Goal: Check status: Check status

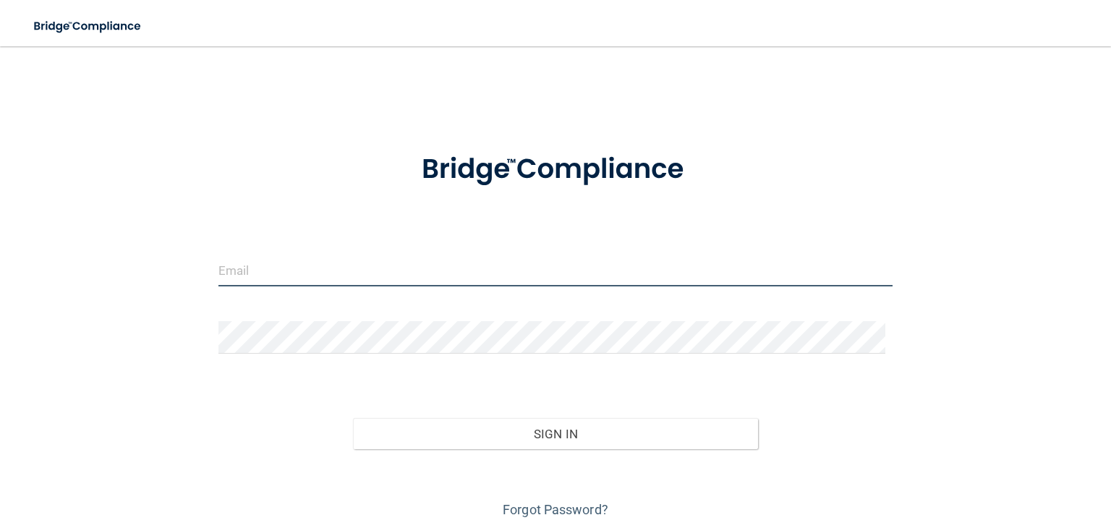
click at [280, 266] on input "email" at bounding box center [555, 270] width 674 height 33
type input "[EMAIL_ADDRESS][DOMAIN_NAME]"
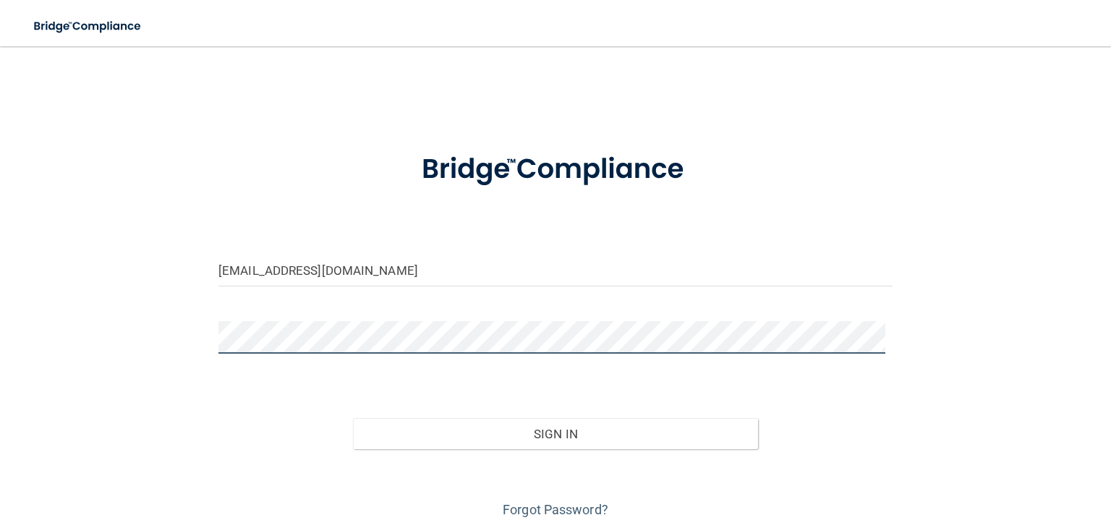
click at [353, 418] on button "Sign In" at bounding box center [555, 434] width 404 height 32
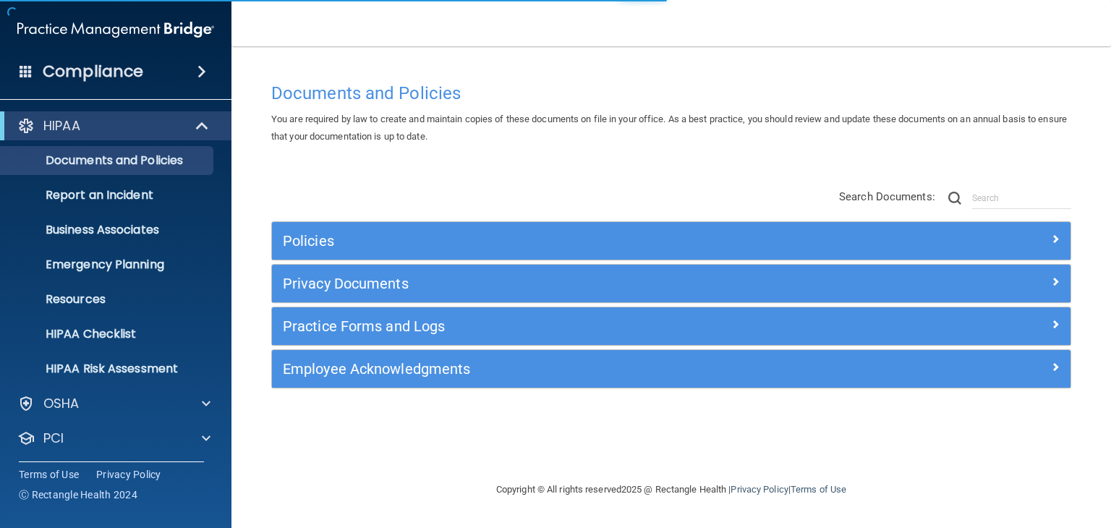
scroll to position [72, 0]
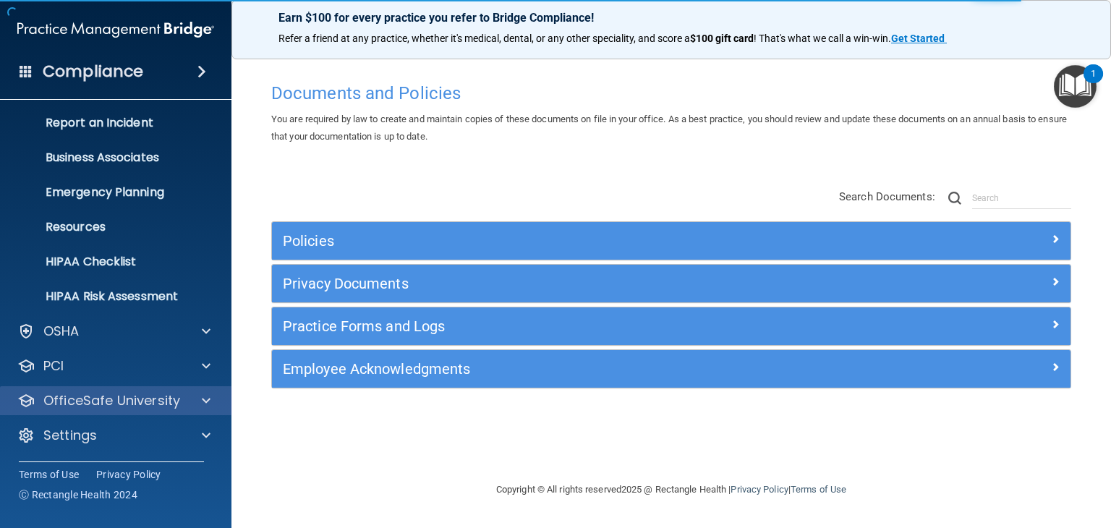
click at [142, 411] on div "OfficeSafe University" at bounding box center [116, 400] width 232 height 29
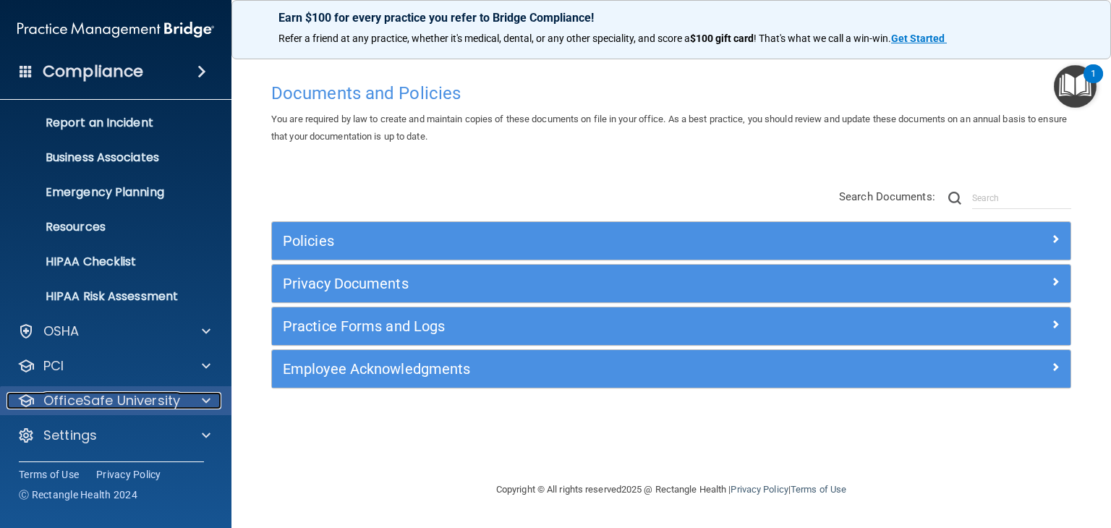
click at [142, 406] on p "OfficeSafe University" at bounding box center [111, 400] width 137 height 17
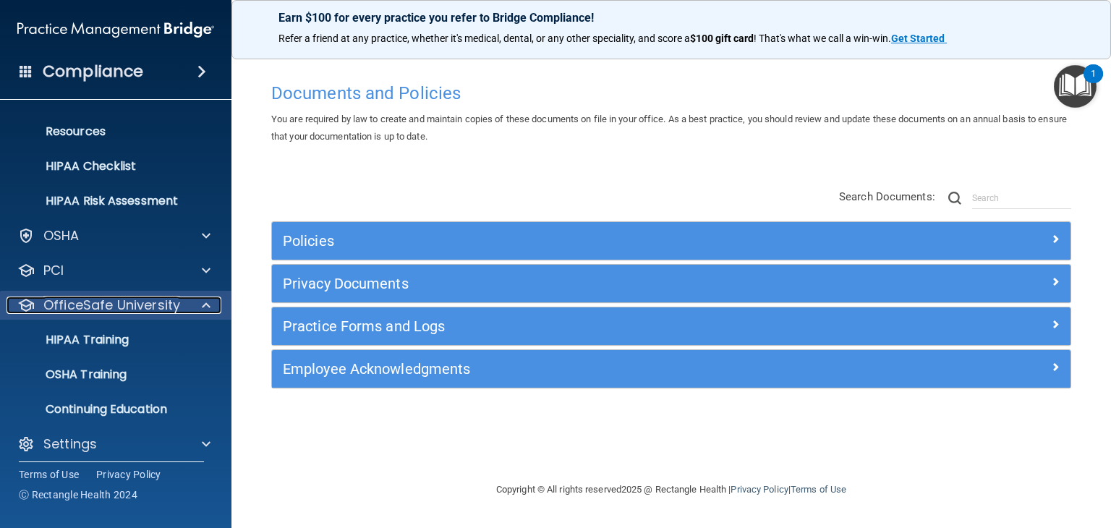
scroll to position [176, 0]
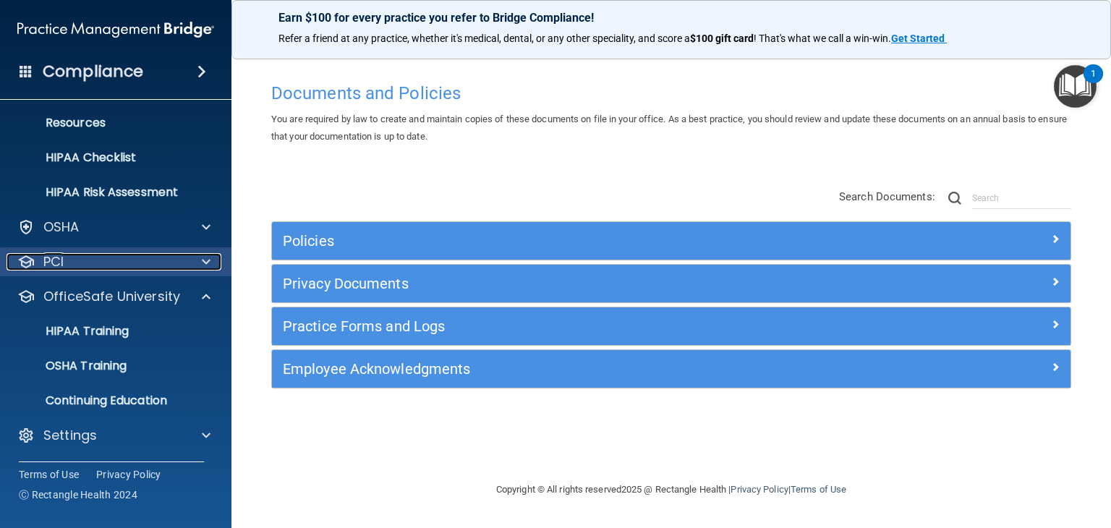
click at [188, 261] on div at bounding box center [204, 261] width 36 height 17
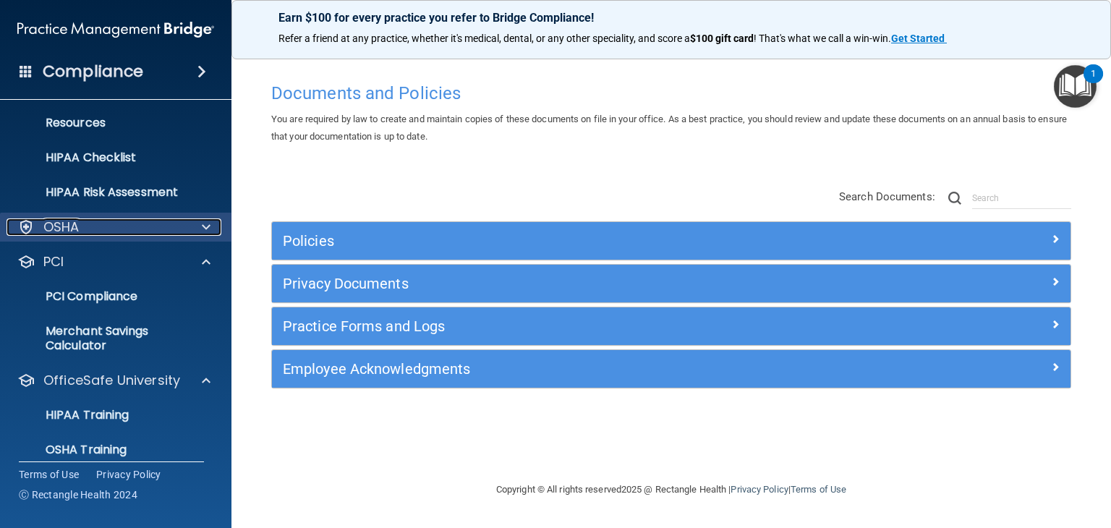
click at [197, 229] on div at bounding box center [204, 226] width 36 height 17
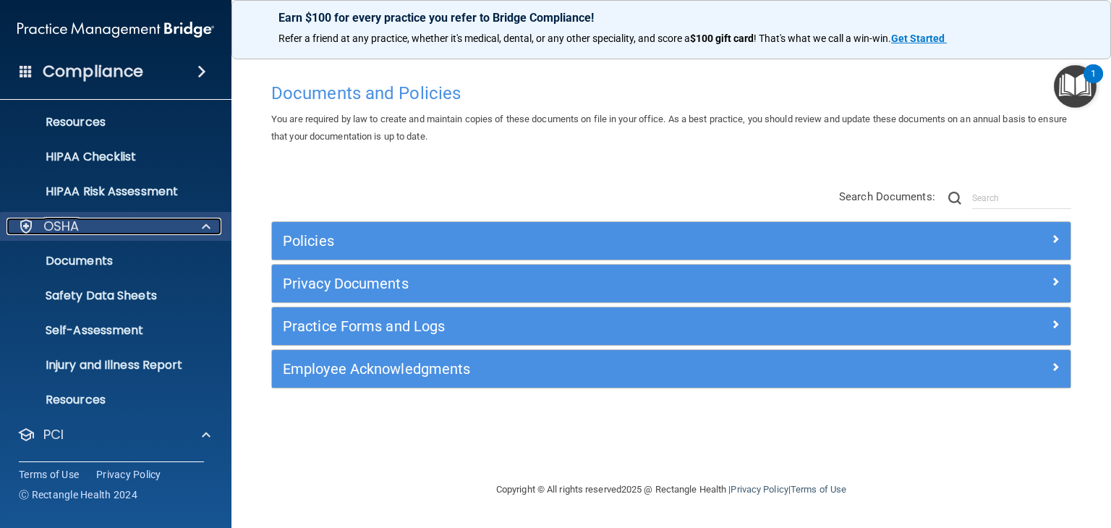
click at [197, 229] on div at bounding box center [204, 226] width 36 height 17
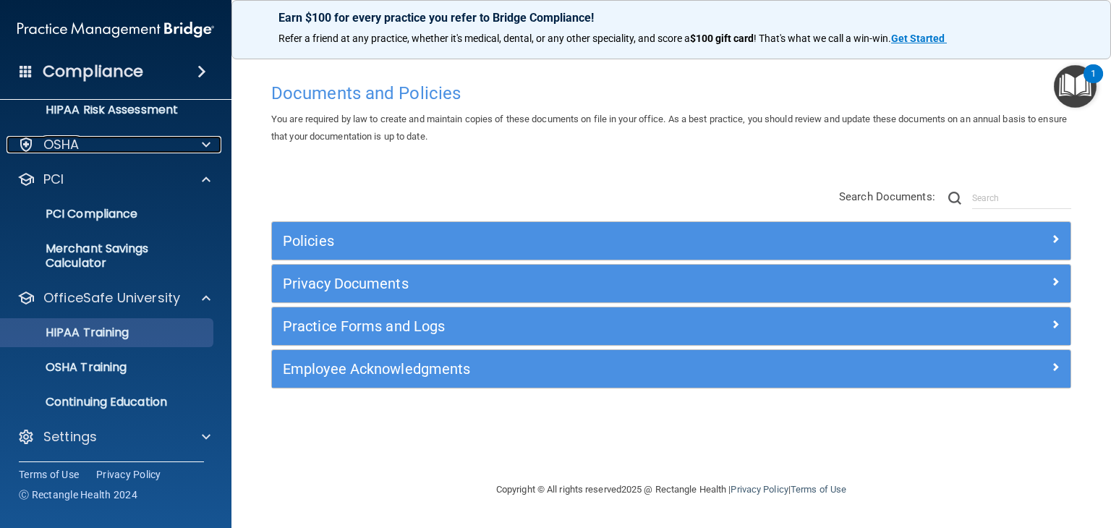
scroll to position [260, 0]
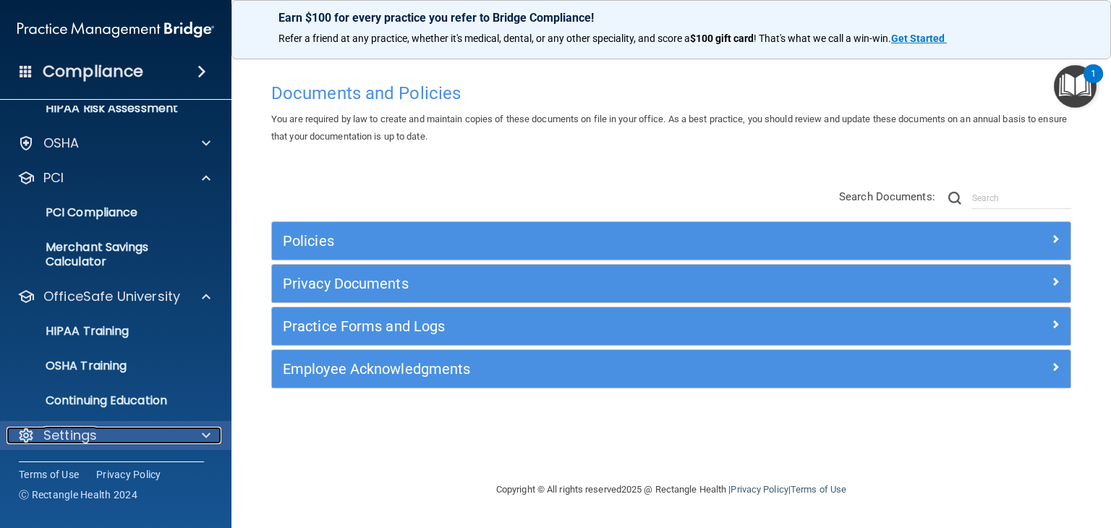
click at [139, 433] on div "Settings" at bounding box center [96, 435] width 179 height 17
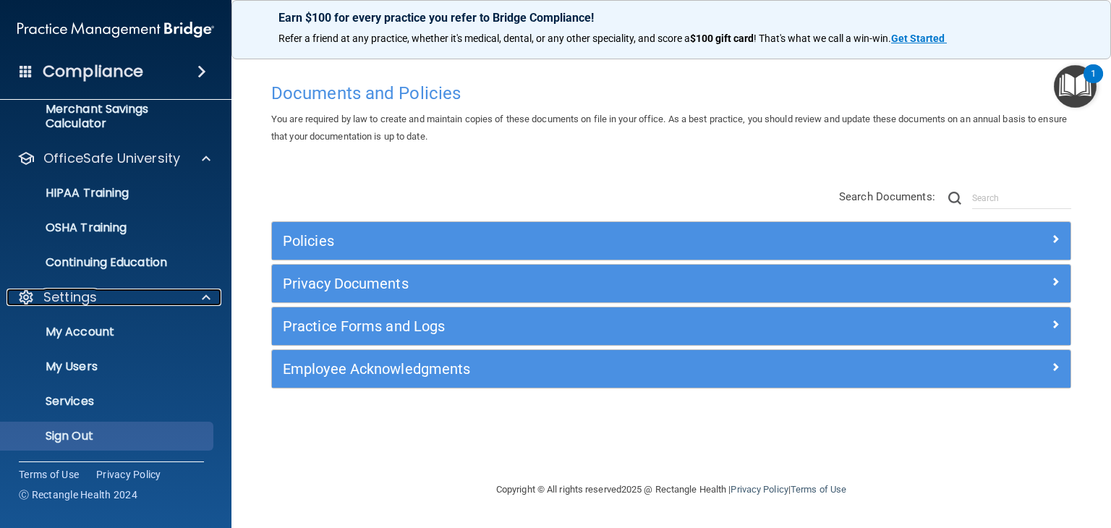
scroll to position [399, 0]
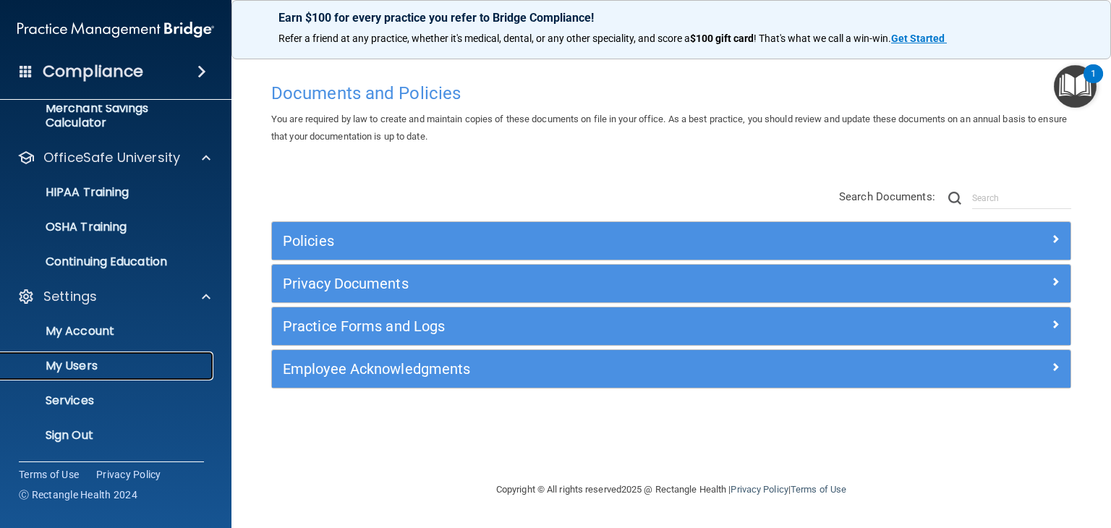
click at [161, 374] on link "My Users" at bounding box center [100, 365] width 228 height 29
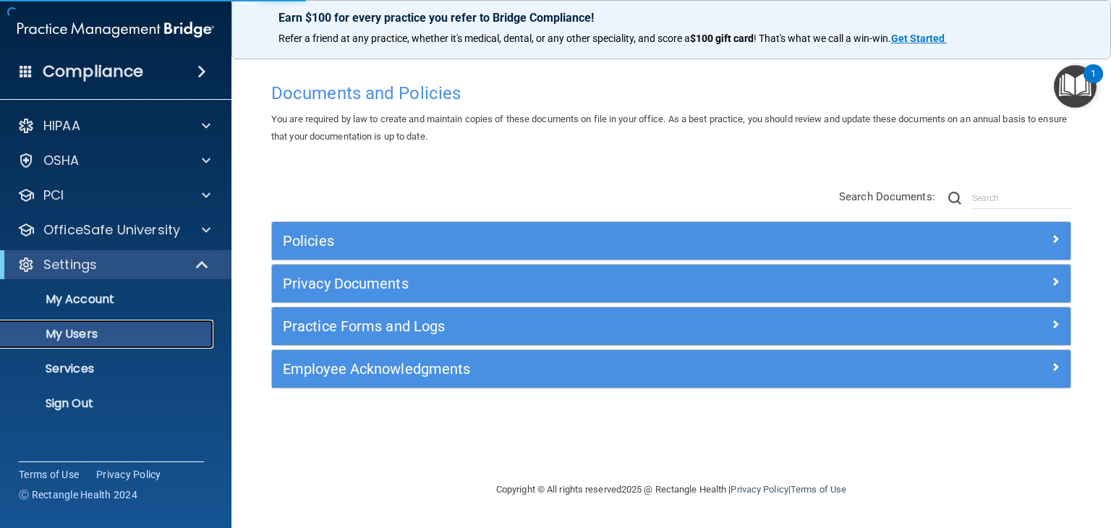
select select "20"
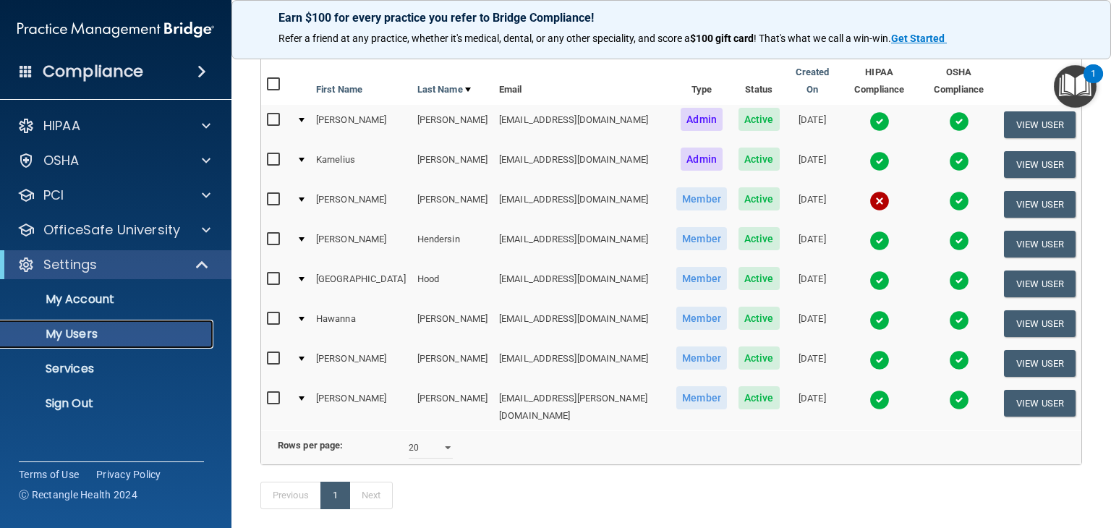
scroll to position [61, 0]
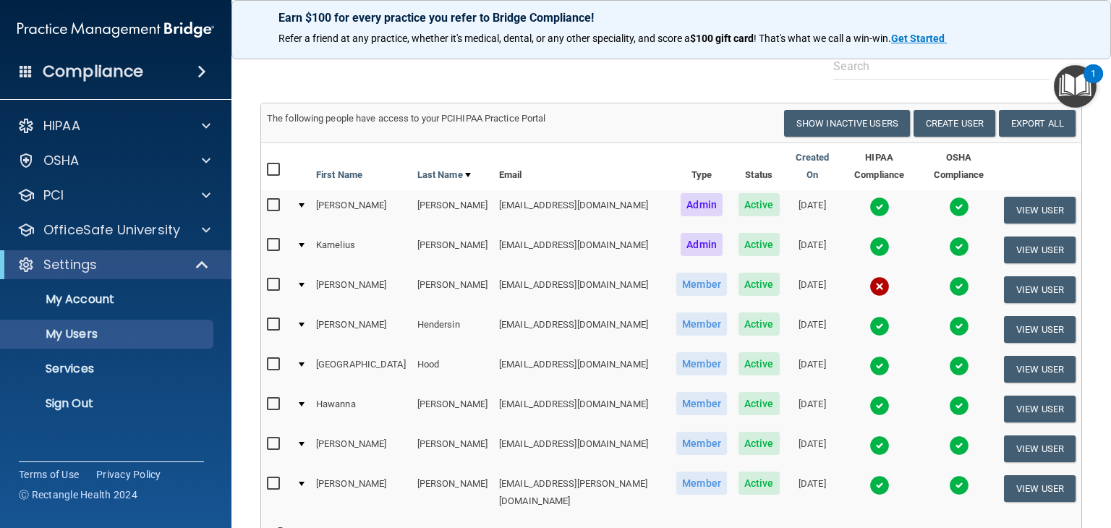
click at [869, 276] on img at bounding box center [879, 286] width 20 height 20
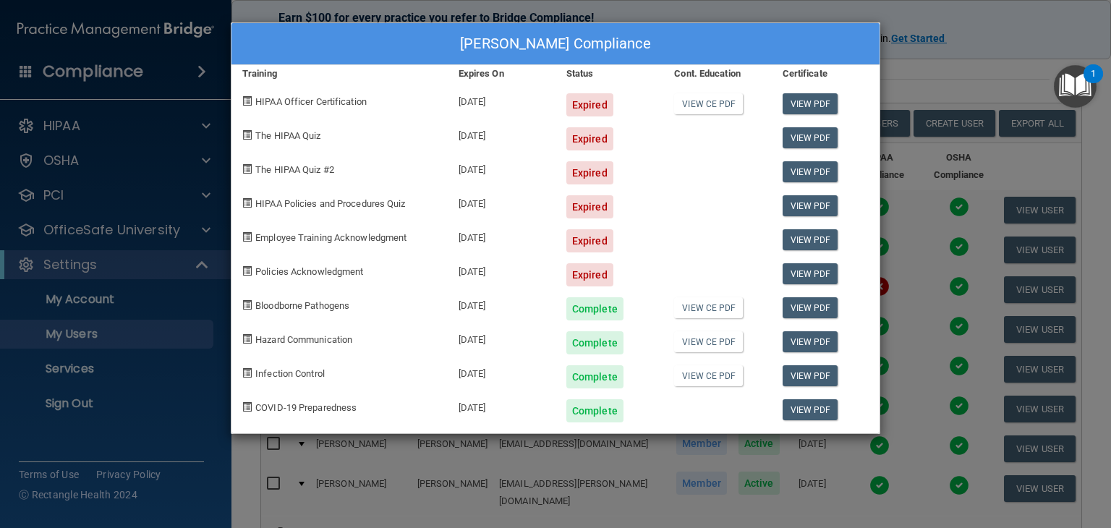
click at [923, 61] on div "[PERSON_NAME] Compliance Training Expires On Status Cont. Education Certificate…" at bounding box center [555, 264] width 1111 height 528
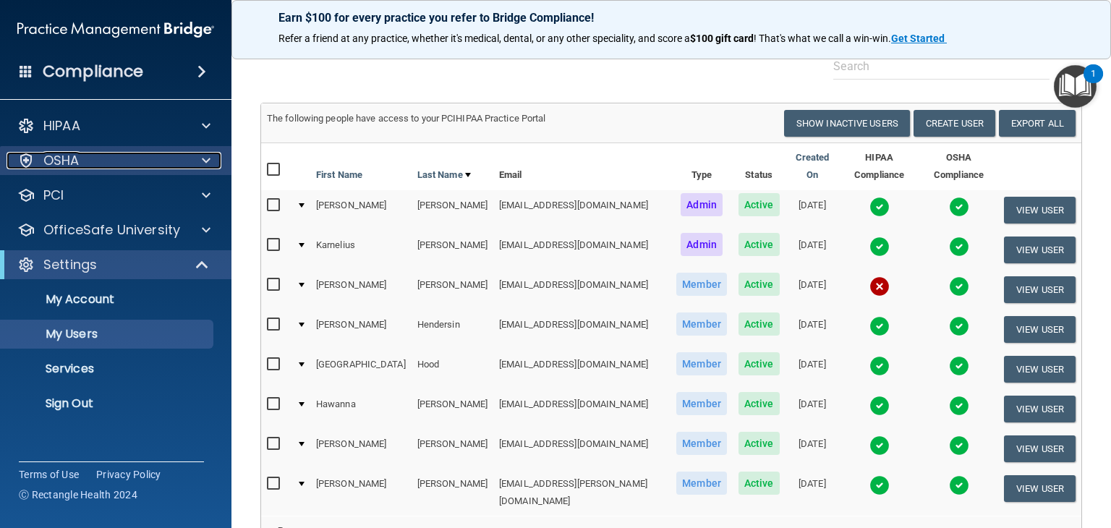
click at [153, 163] on div "OSHA" at bounding box center [96, 160] width 179 height 17
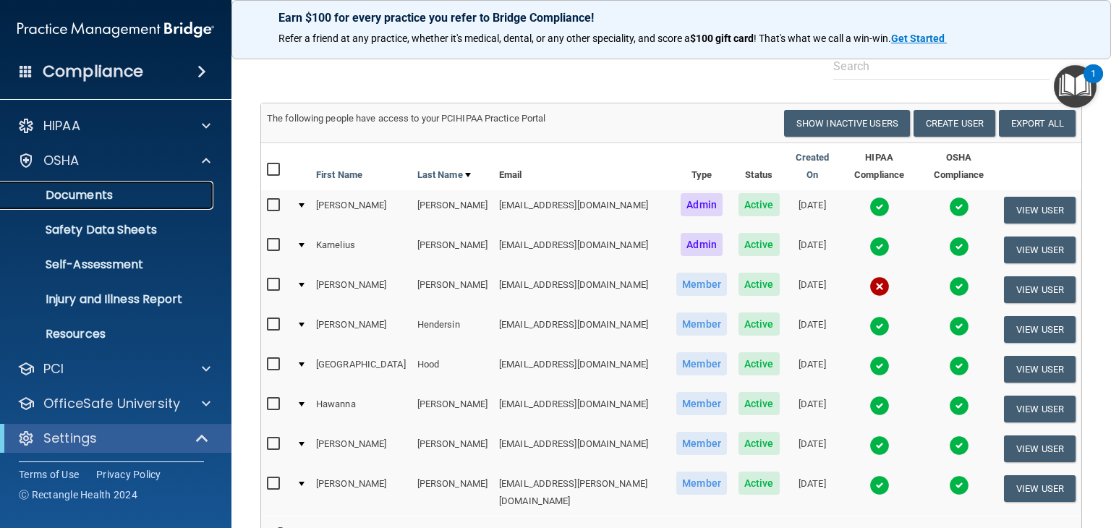
click at [143, 198] on p "Documents" at bounding box center [107, 195] width 197 height 14
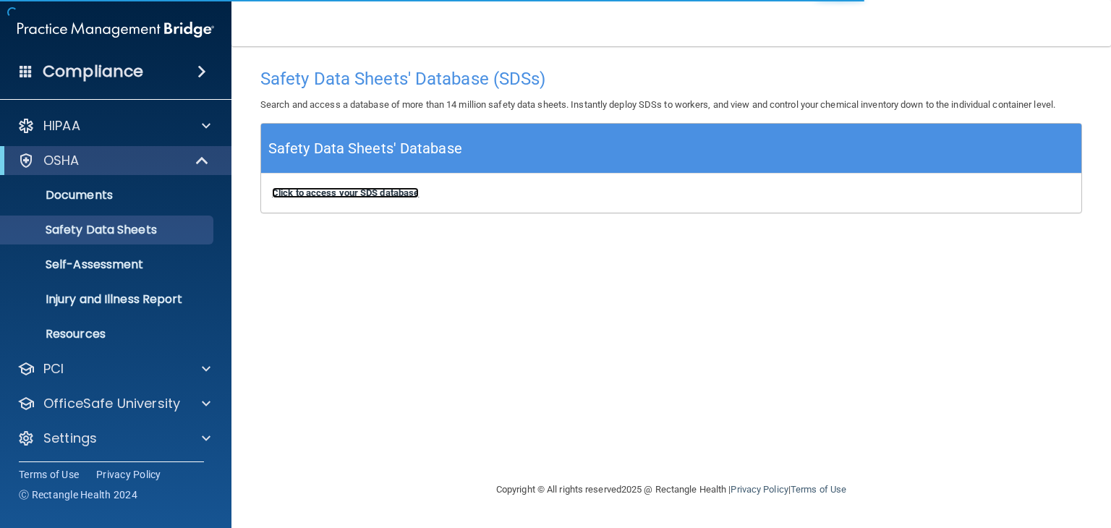
click at [324, 195] on b "Click to access your SDS database" at bounding box center [345, 192] width 147 height 11
